Goal: Transaction & Acquisition: Book appointment/travel/reservation

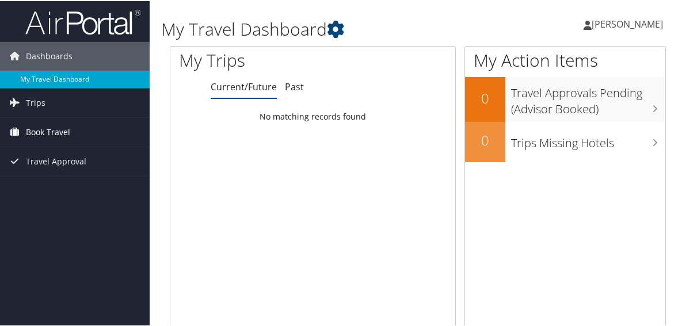
click at [38, 126] on span "Book Travel" at bounding box center [48, 131] width 44 height 29
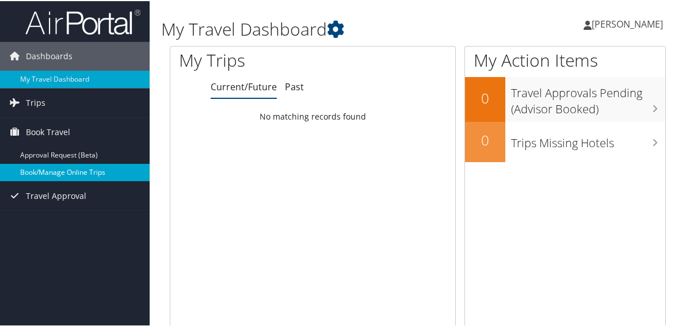
click at [22, 168] on link "Book/Manage Online Trips" at bounding box center [75, 171] width 150 height 17
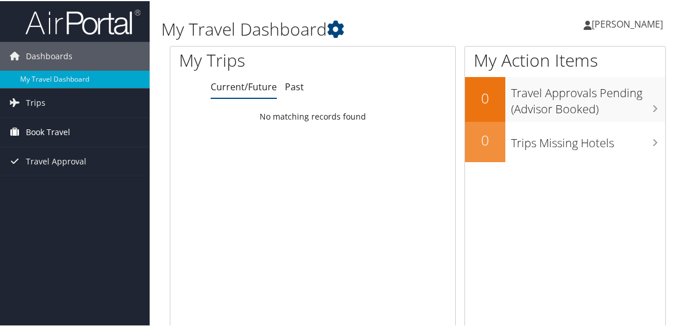
click at [34, 129] on span "Book Travel" at bounding box center [48, 131] width 44 height 29
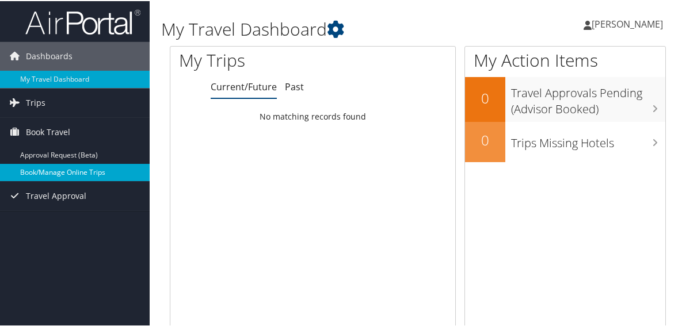
click at [31, 172] on link "Book/Manage Online Trips" at bounding box center [75, 171] width 150 height 17
